Goal: Transaction & Acquisition: Book appointment/travel/reservation

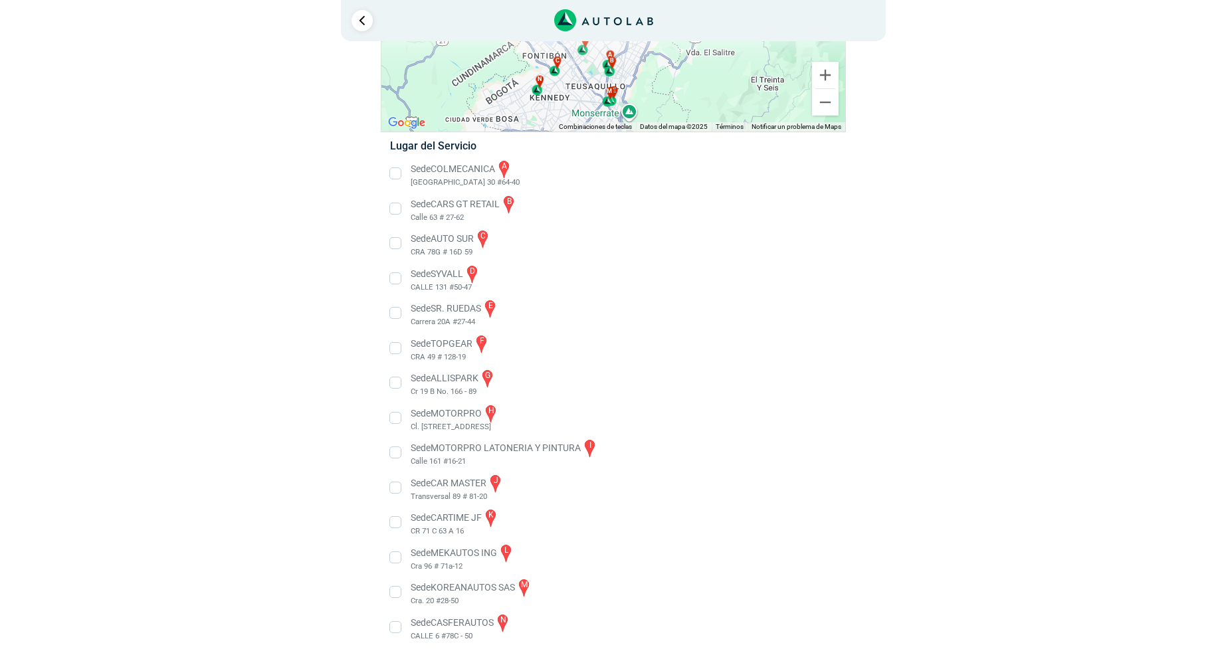
scroll to position [140, 0]
click at [397, 486] on li "Sede CAR MASTER j Transversal 89 # 81-20" at bounding box center [613, 488] width 466 height 30
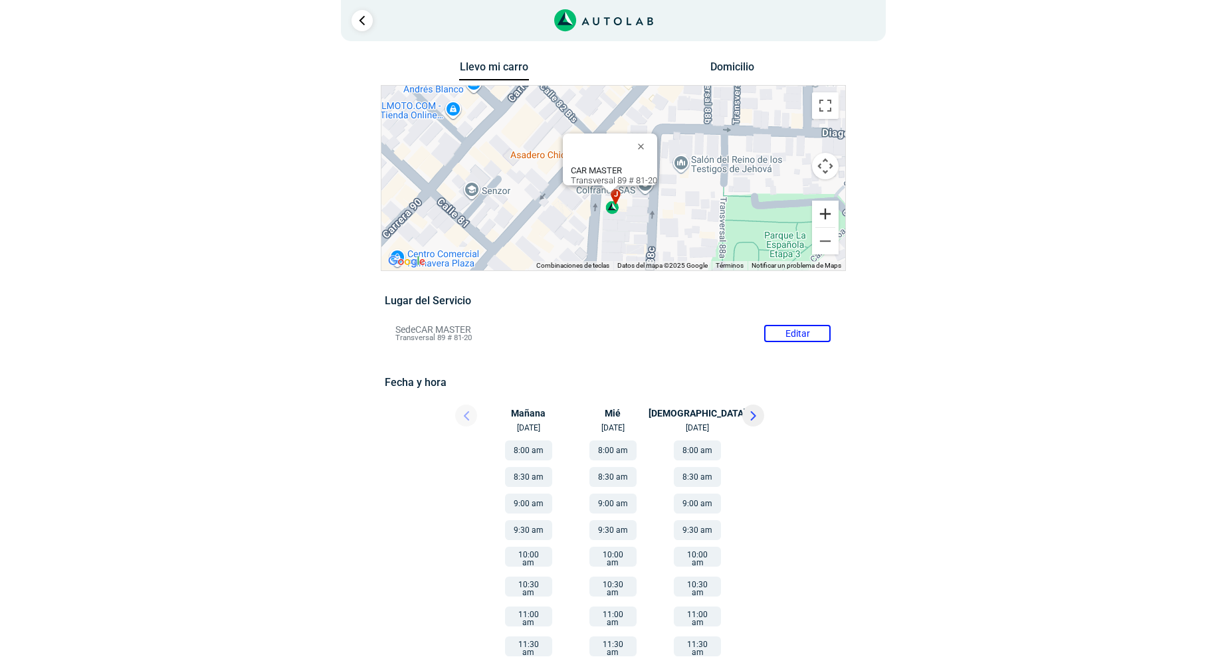
click at [829, 207] on button "Ampliar" at bounding box center [825, 214] width 27 height 27
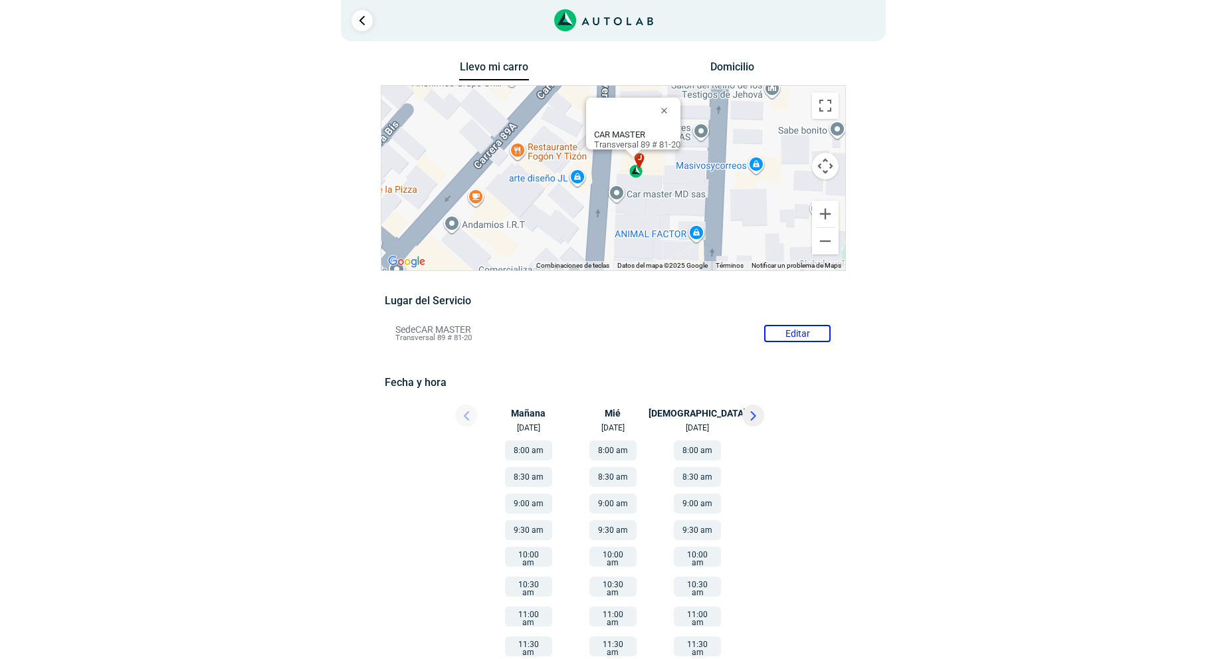
drag, startPoint x: 667, startPoint y: 209, endPoint x: 690, endPoint y: 138, distance: 75.7
click at [690, 138] on div "a b c d e f g" at bounding box center [613, 178] width 464 height 185
click at [826, 238] on button "Reducir" at bounding box center [825, 241] width 27 height 27
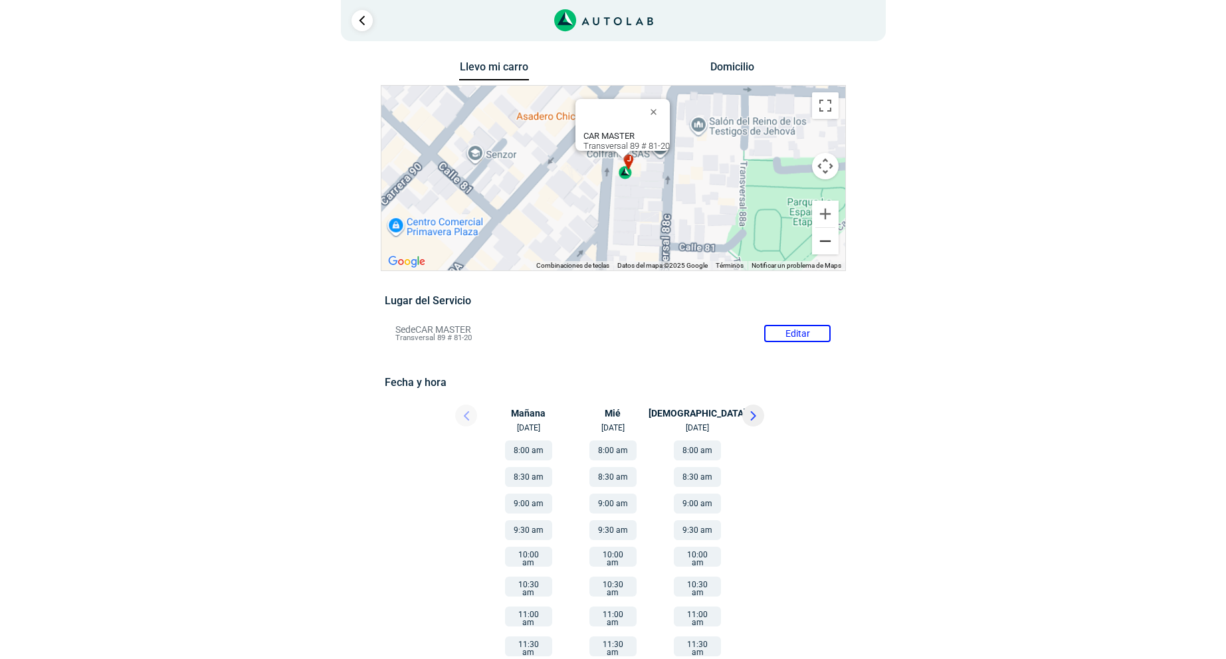
click at [826, 238] on button "Reducir" at bounding box center [825, 241] width 27 height 27
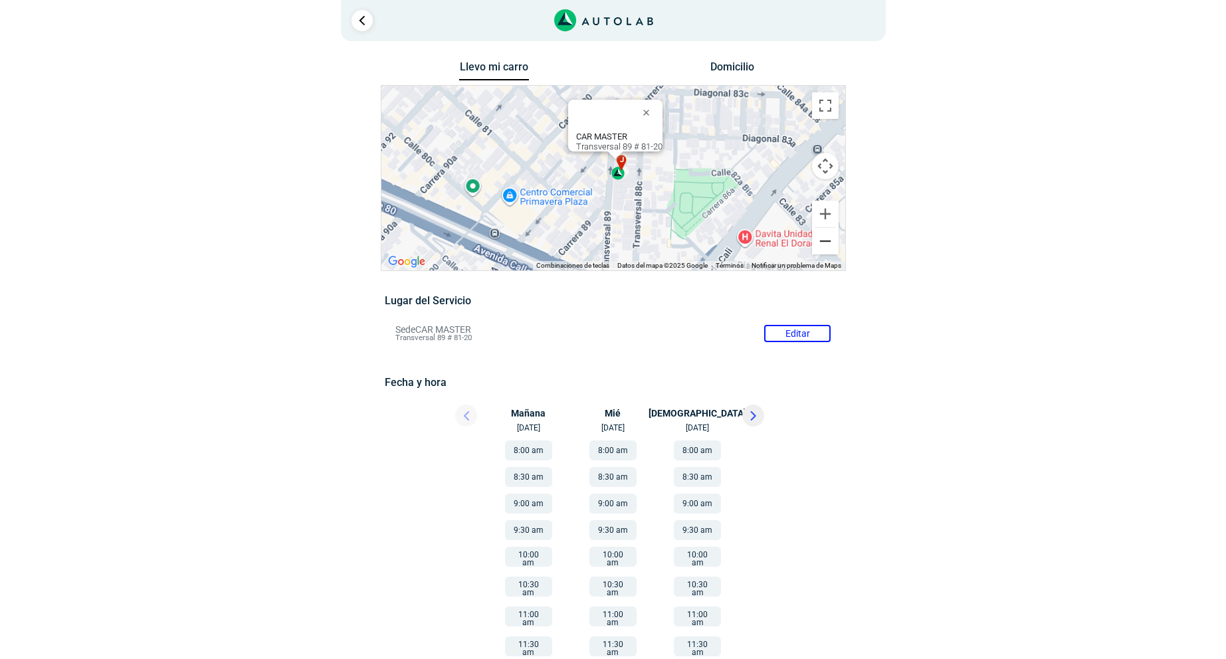
click at [826, 238] on button "Reducir" at bounding box center [825, 241] width 27 height 27
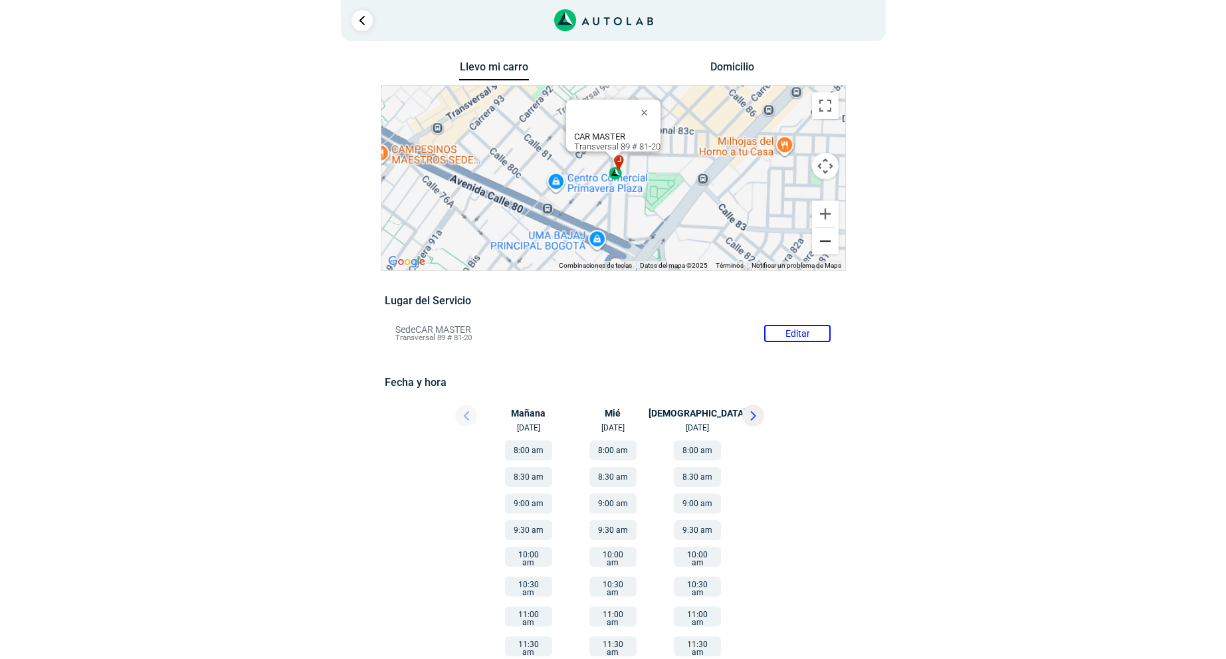
click at [826, 238] on button "Reducir" at bounding box center [825, 241] width 27 height 27
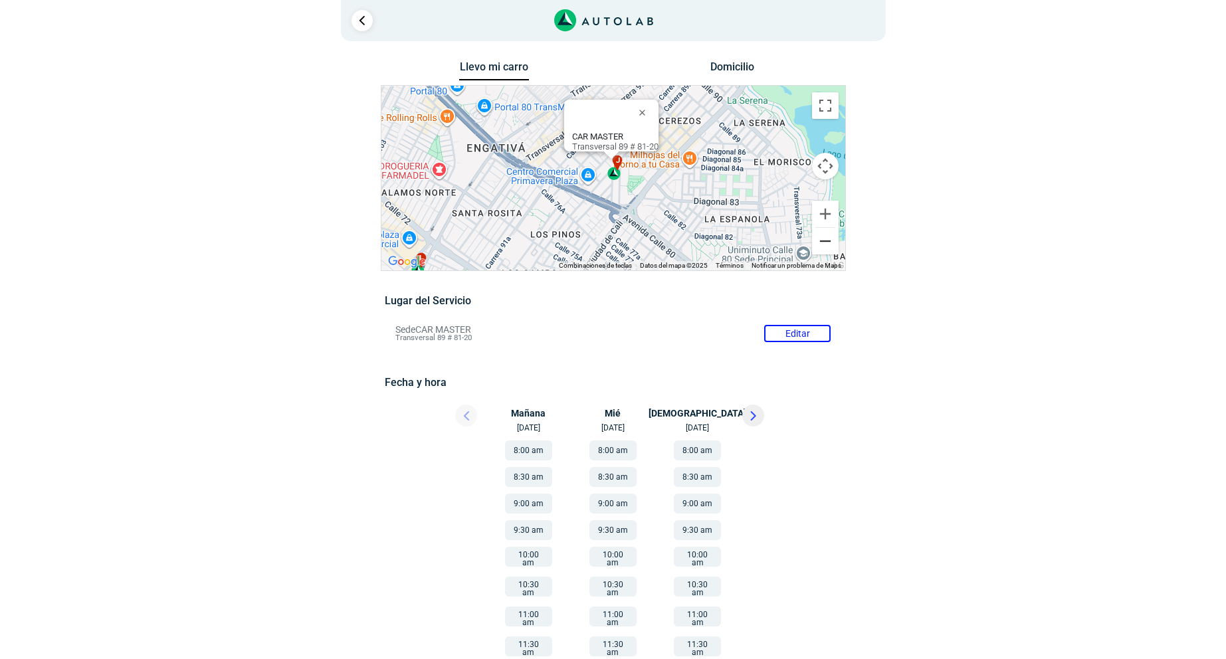
click at [826, 238] on button "Reducir" at bounding box center [825, 241] width 27 height 27
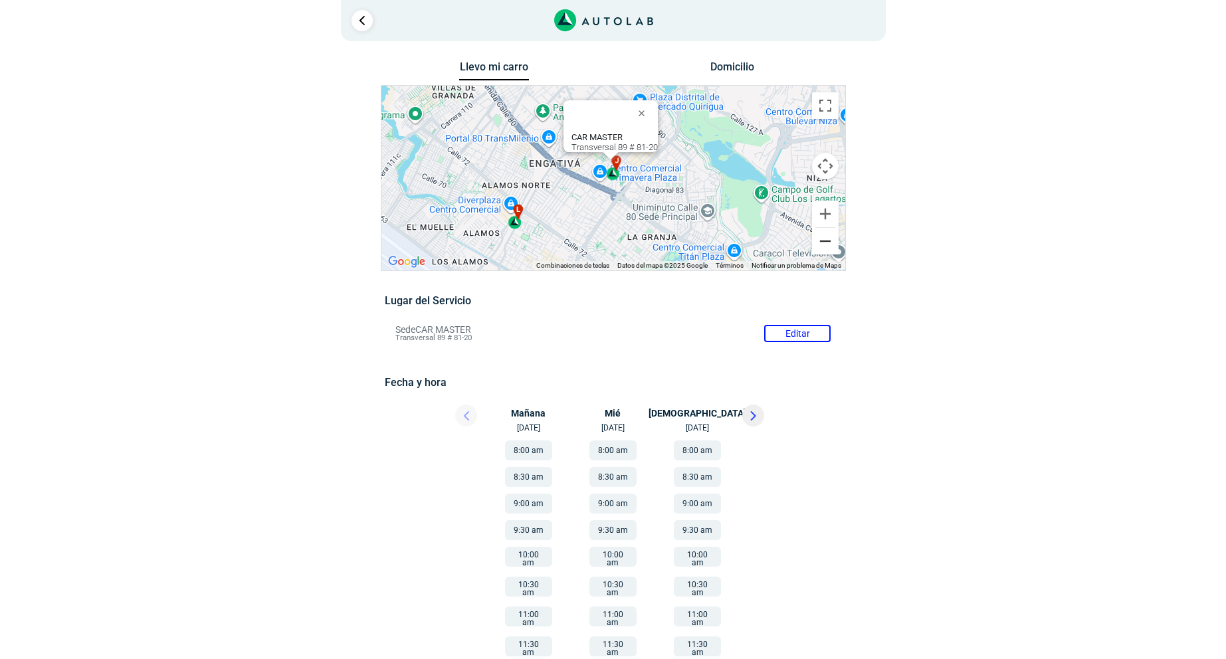
click at [826, 238] on button "Reducir" at bounding box center [825, 241] width 27 height 27
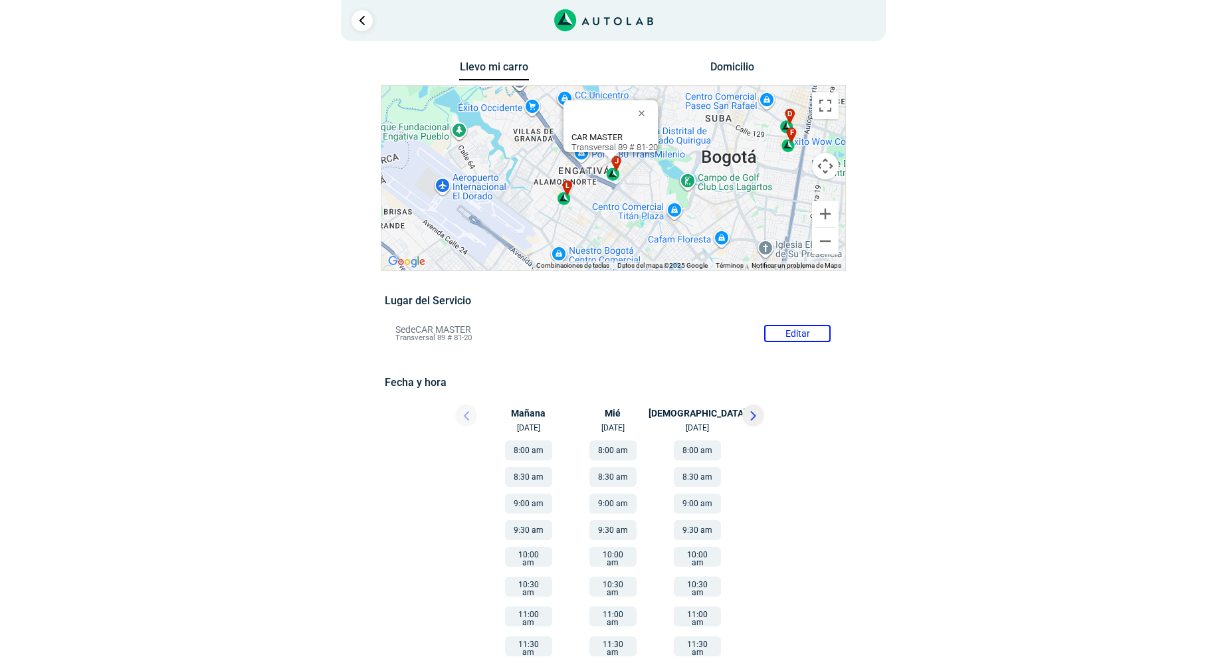
click at [788, 146] on div "f" at bounding box center [789, 140] width 15 height 25
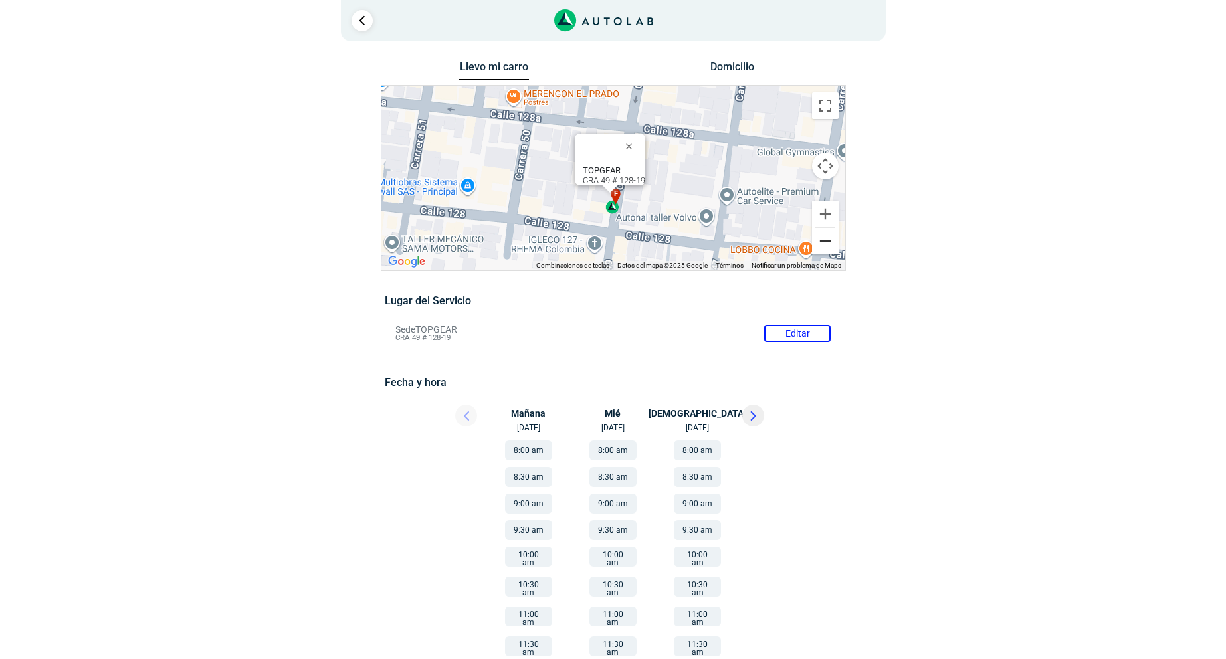
click at [821, 241] on button "Reducir" at bounding box center [825, 241] width 27 height 27
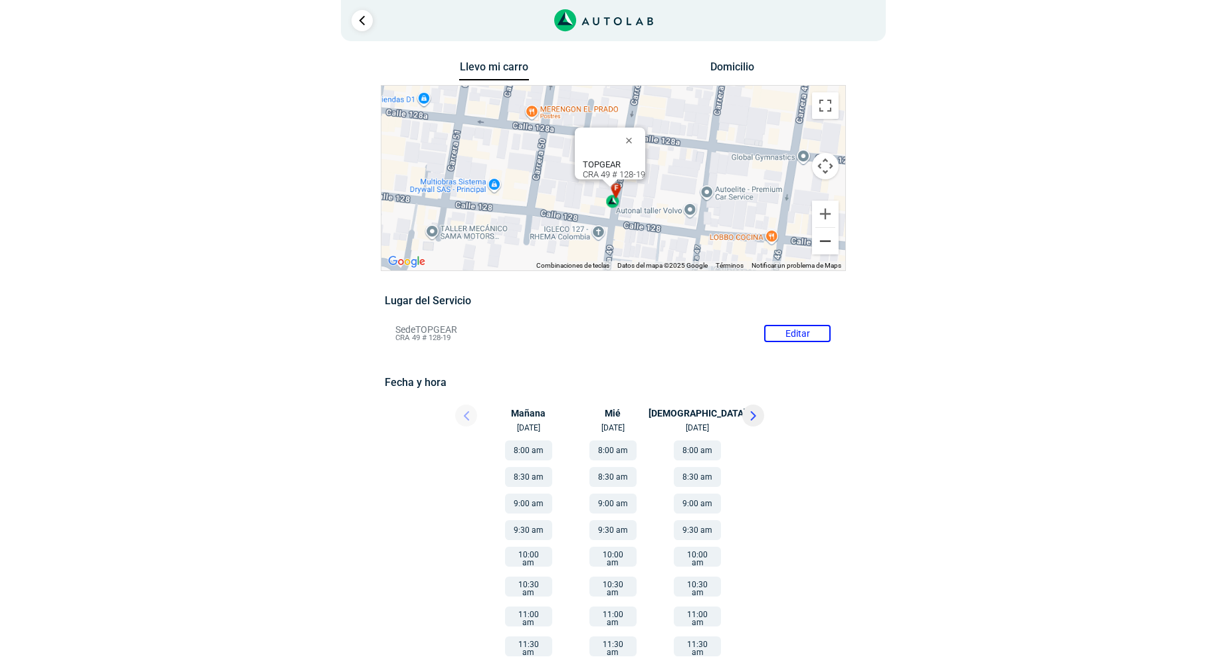
click at [821, 241] on button "Reducir" at bounding box center [825, 241] width 27 height 27
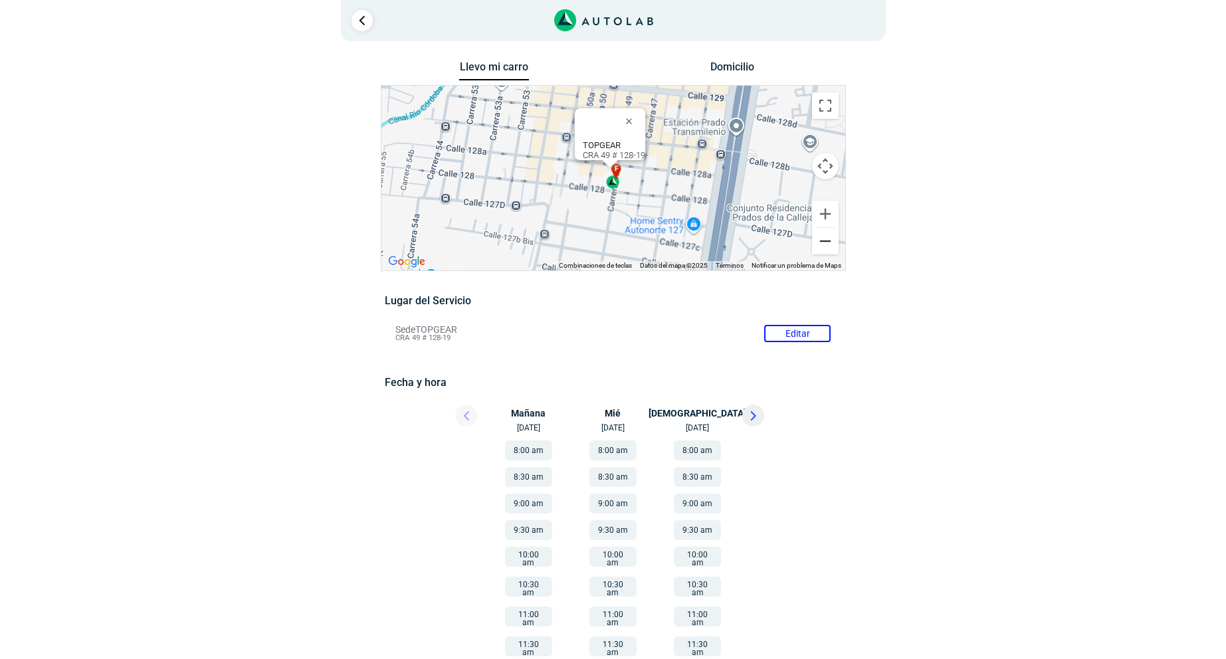
click at [821, 241] on button "Reducir" at bounding box center [825, 241] width 27 height 27
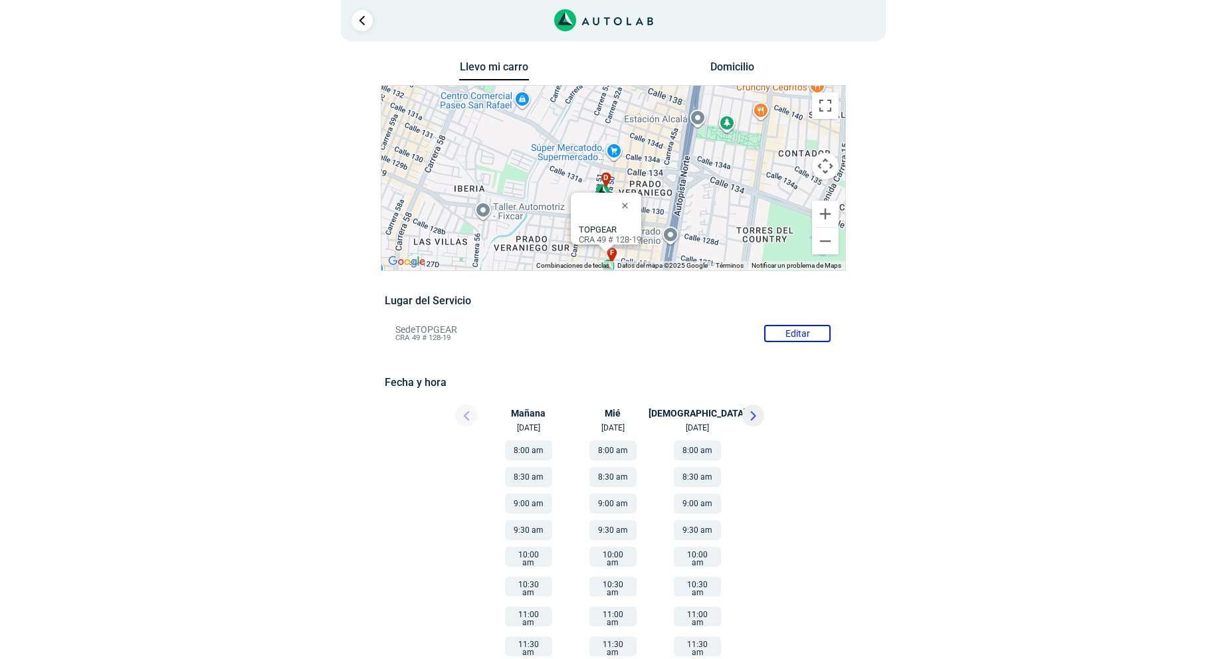
drag, startPoint x: 741, startPoint y: 129, endPoint x: 736, endPoint y: 219, distance: 89.9
click at [736, 219] on div "a b c d e f g" at bounding box center [613, 178] width 464 height 185
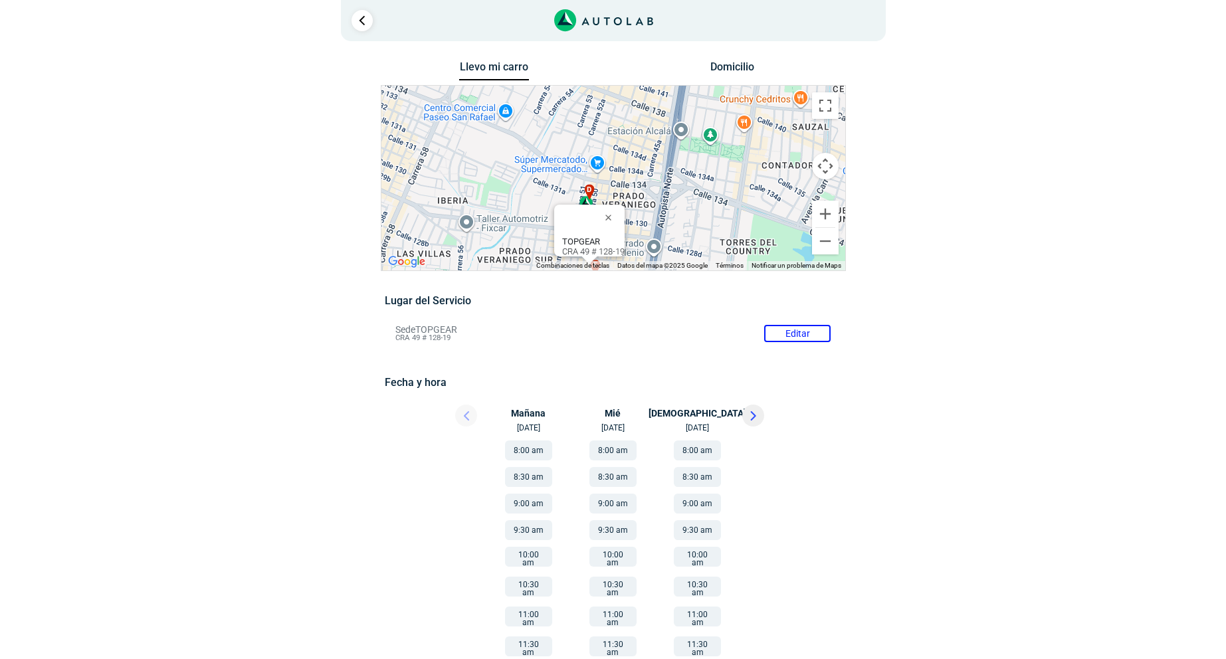
drag, startPoint x: 735, startPoint y: 139, endPoint x: 718, endPoint y: 152, distance: 21.8
click at [718, 152] on div "a b c d e f g" at bounding box center [613, 178] width 464 height 185
click at [591, 193] on span "d" at bounding box center [589, 188] width 5 height 11
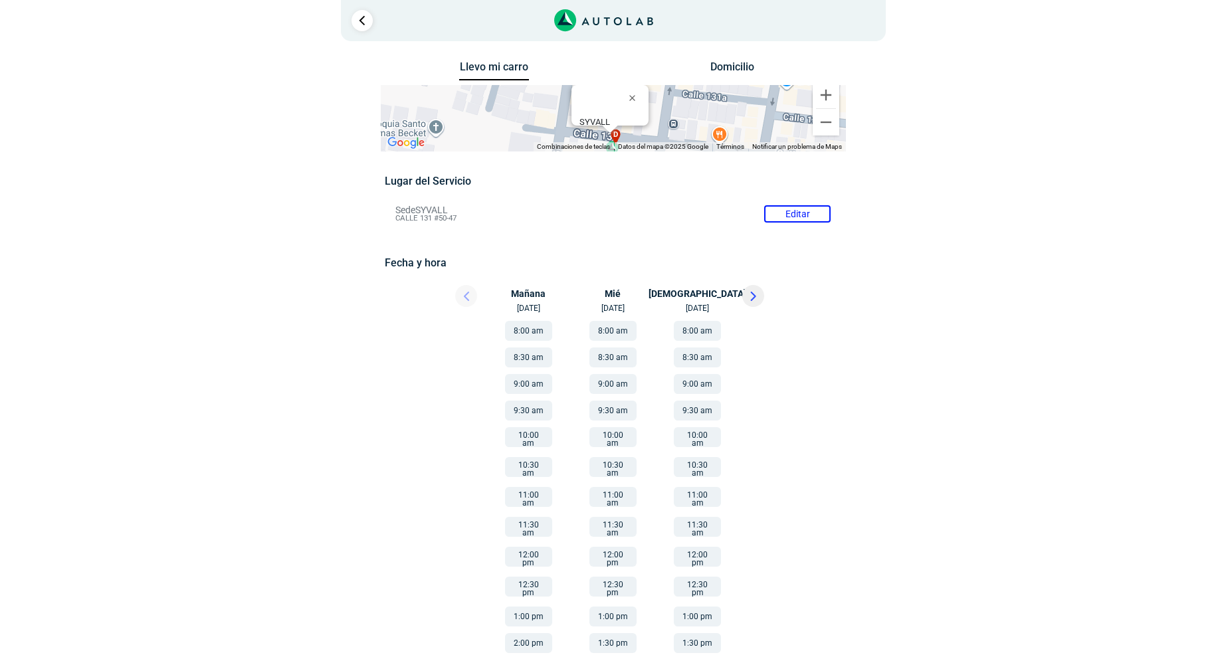
click at [1036, 96] on div "× ¡Reserva tranquilo! Sin datos de tarjeta ni pagos Aquí puedes ver tus servici…" at bounding box center [613, 375] width 1226 height 751
